Goal: Use online tool/utility: Utilize a website feature to perform a specific function

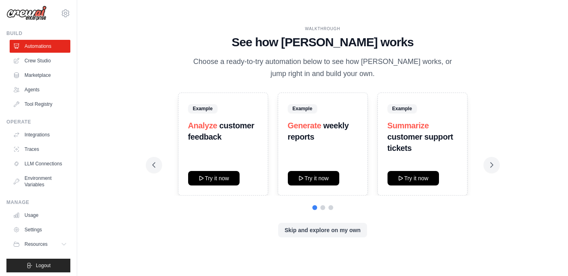
scroll to position [1, 0]
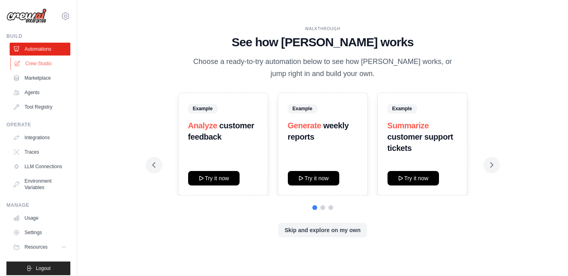
click at [44, 64] on link "Crew Studio" at bounding box center [40, 63] width 61 height 13
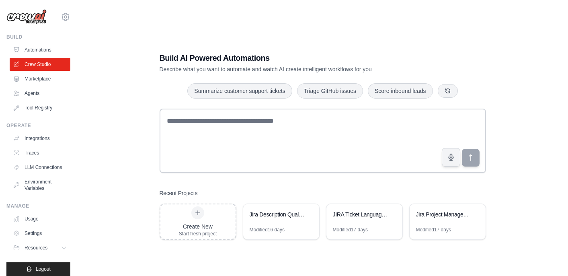
scroll to position [16, 0]
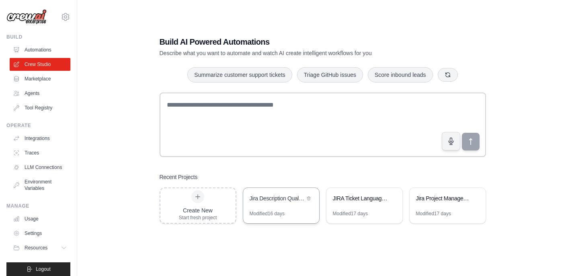
click at [298, 207] on div "Jira Description Quality Analyzer" at bounding box center [281, 199] width 76 height 23
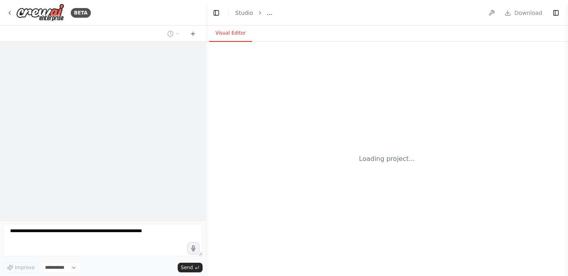
select select "****"
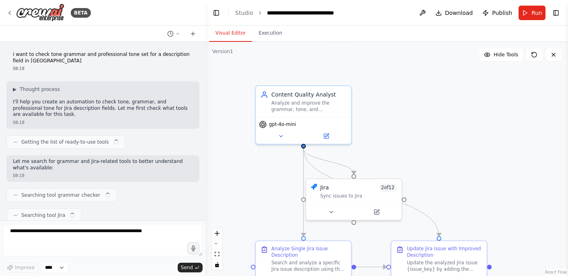
scroll to position [1985, 0]
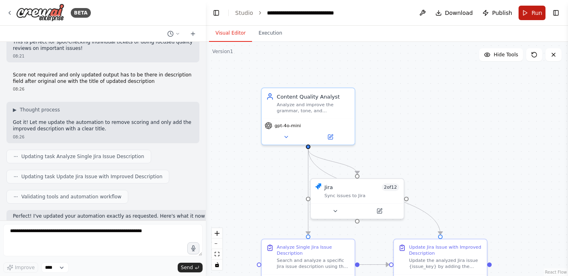
click at [533, 16] on span "Run" at bounding box center [536, 13] width 11 height 8
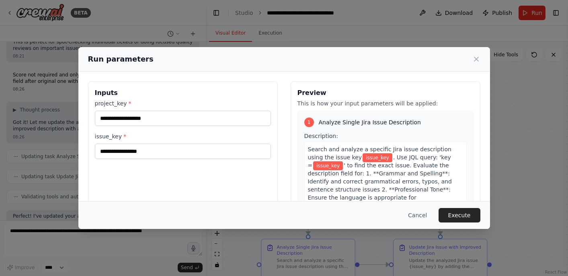
scroll to position [26, 0]
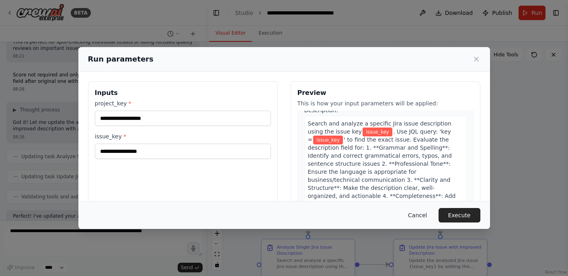
click at [415, 219] on button "Cancel" at bounding box center [418, 215] width 32 height 14
